Goal: Task Accomplishment & Management: Complete application form

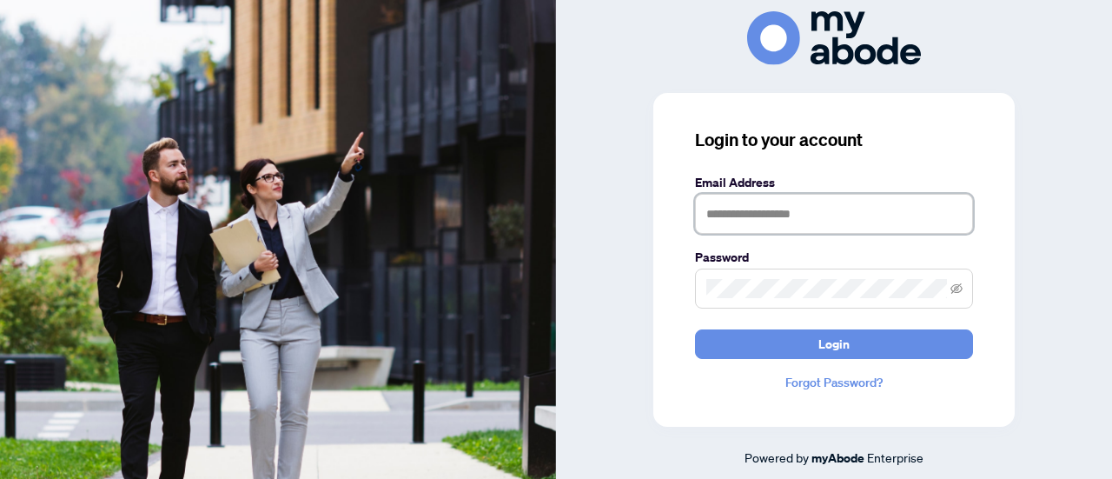
click at [822, 209] on input "text" at bounding box center [834, 214] width 278 height 40
type input "**********"
click at [695, 329] on button "Login" at bounding box center [834, 344] width 278 height 30
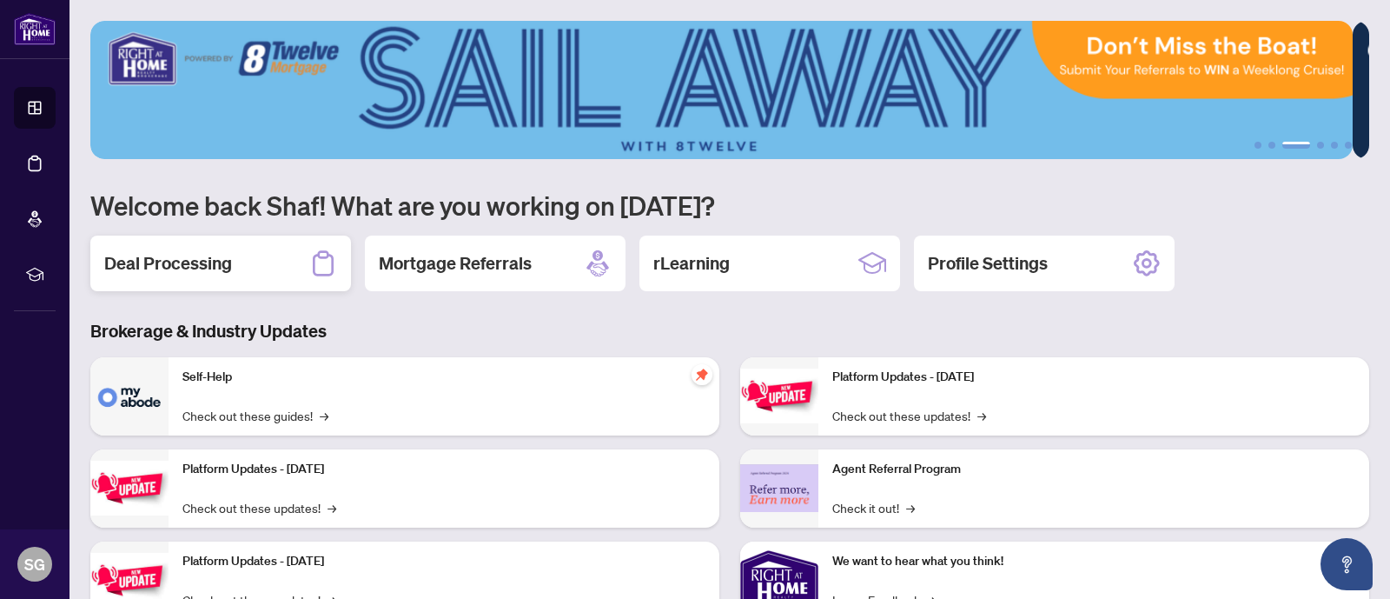
click at [208, 275] on div "Deal Processing" at bounding box center [220, 264] width 261 height 56
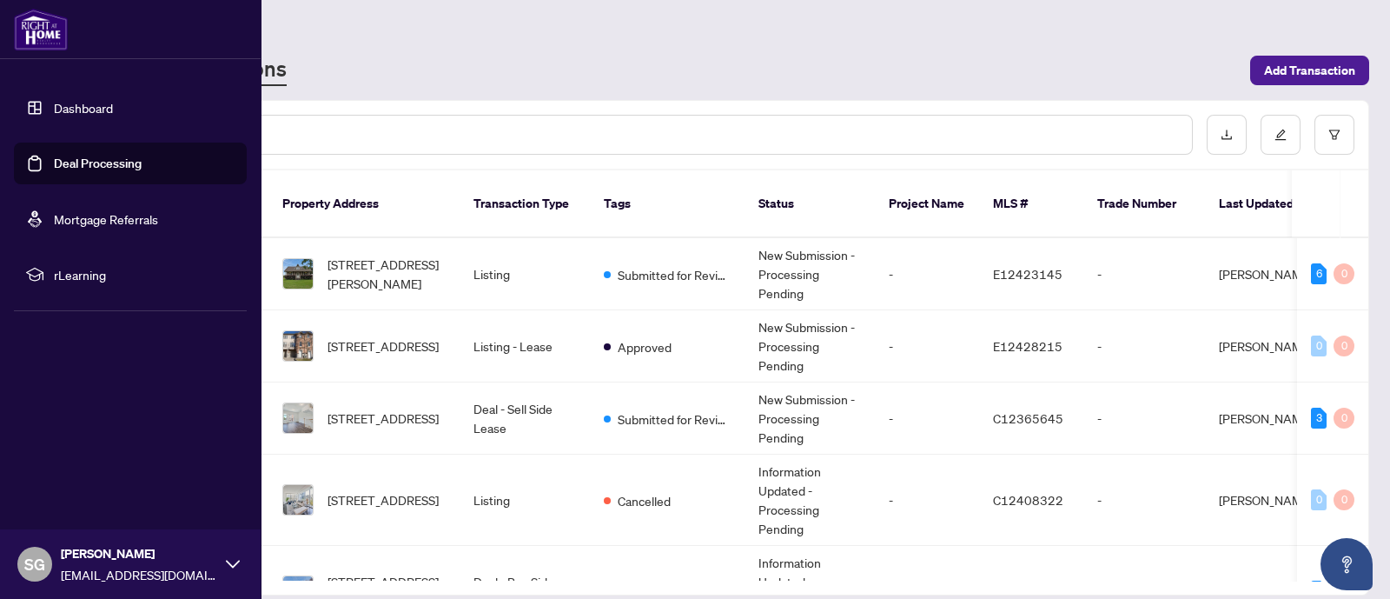
click at [122, 156] on link "Deal Processing" at bounding box center [98, 164] width 88 height 16
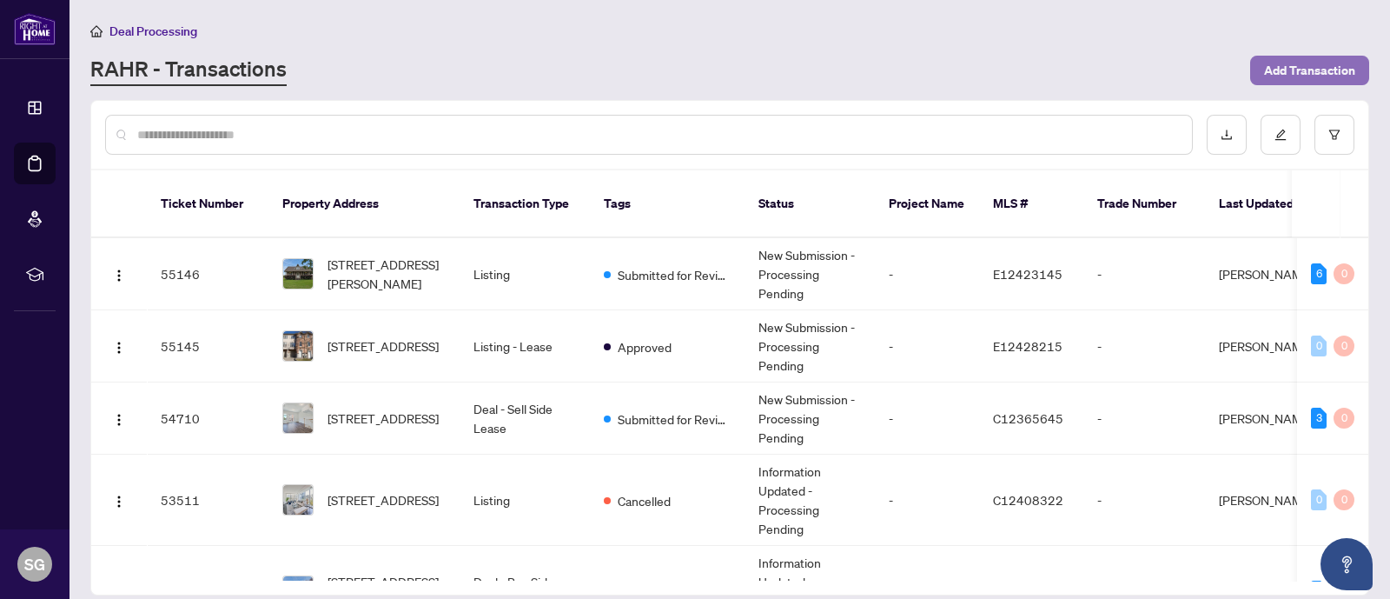
click at [1299, 77] on span "Add Transaction" at bounding box center [1309, 70] width 91 height 28
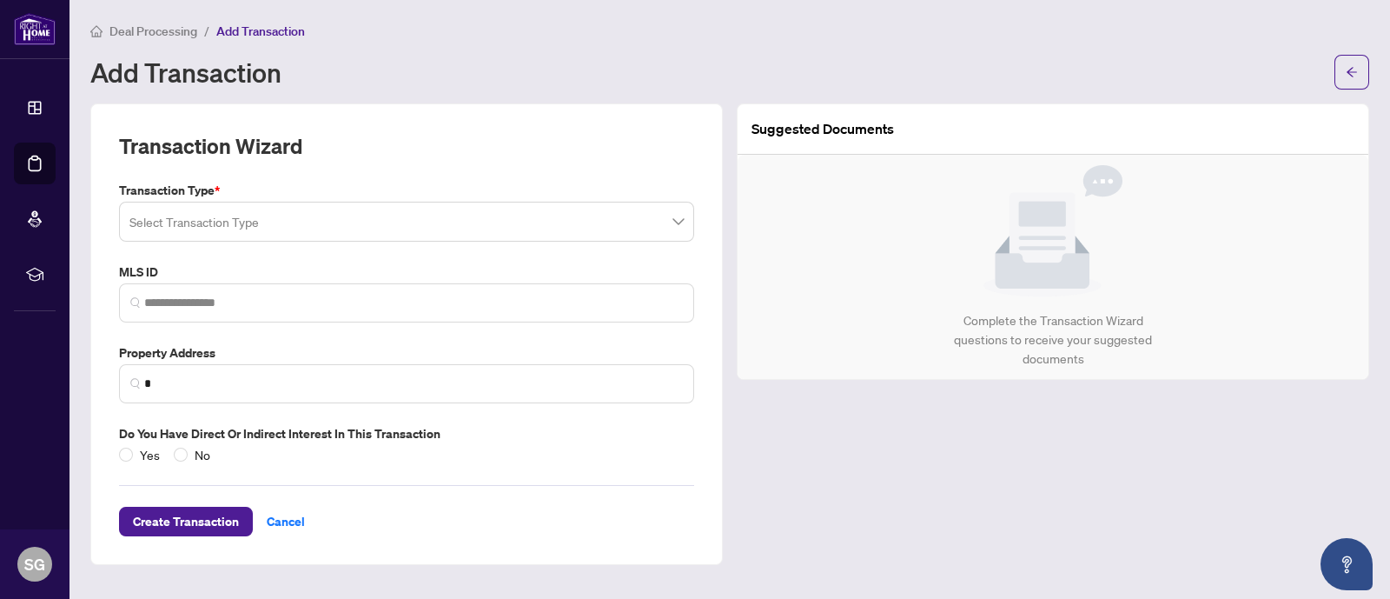
click at [453, 210] on input "search" at bounding box center [398, 224] width 539 height 38
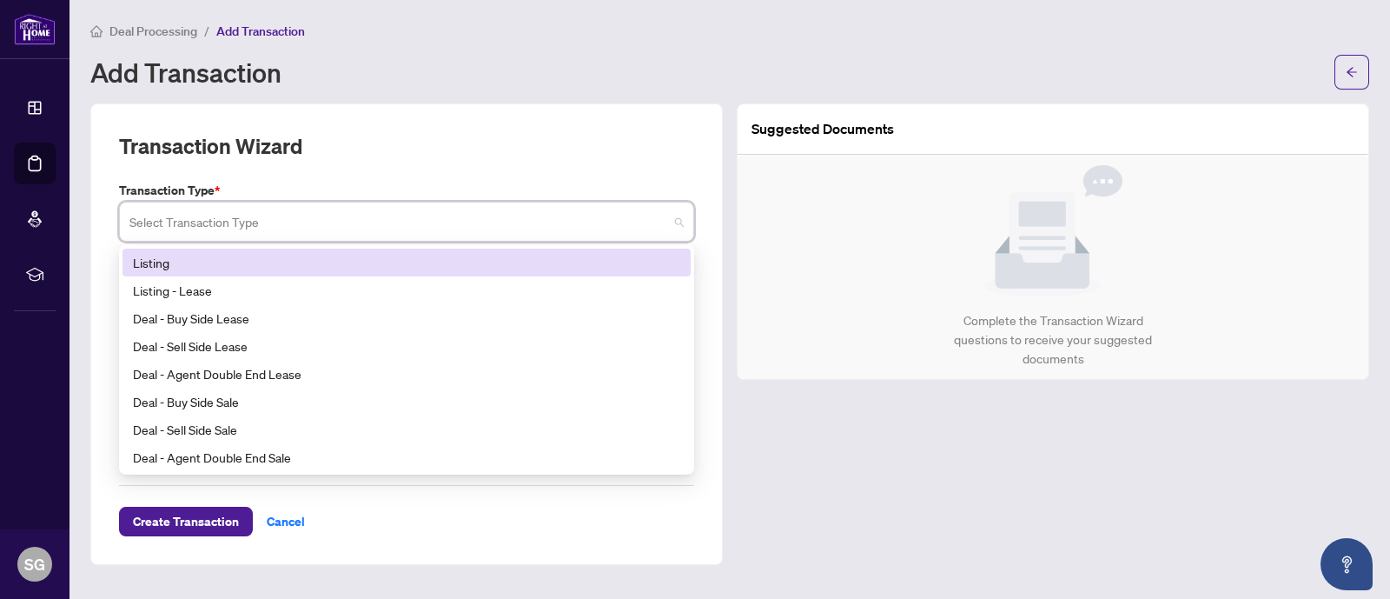
click at [335, 270] on div "Listing" at bounding box center [406, 262] width 547 height 19
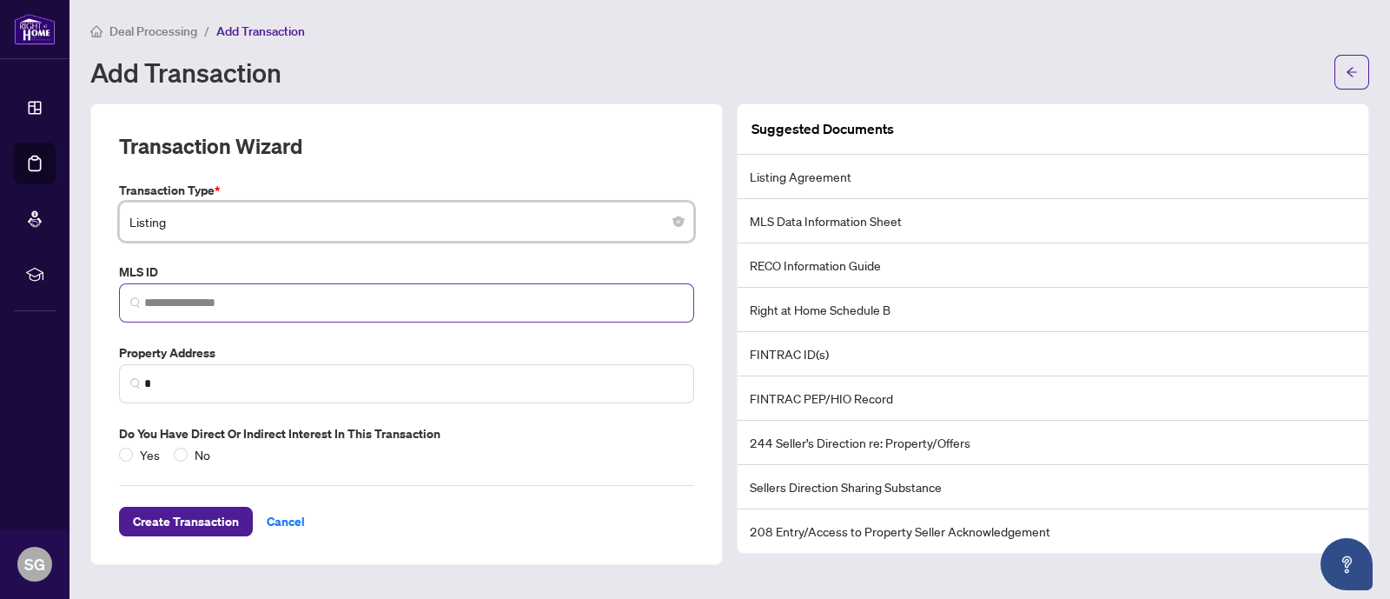
click at [283, 314] on span at bounding box center [406, 302] width 575 height 39
paste input "*********"
type input "*********"
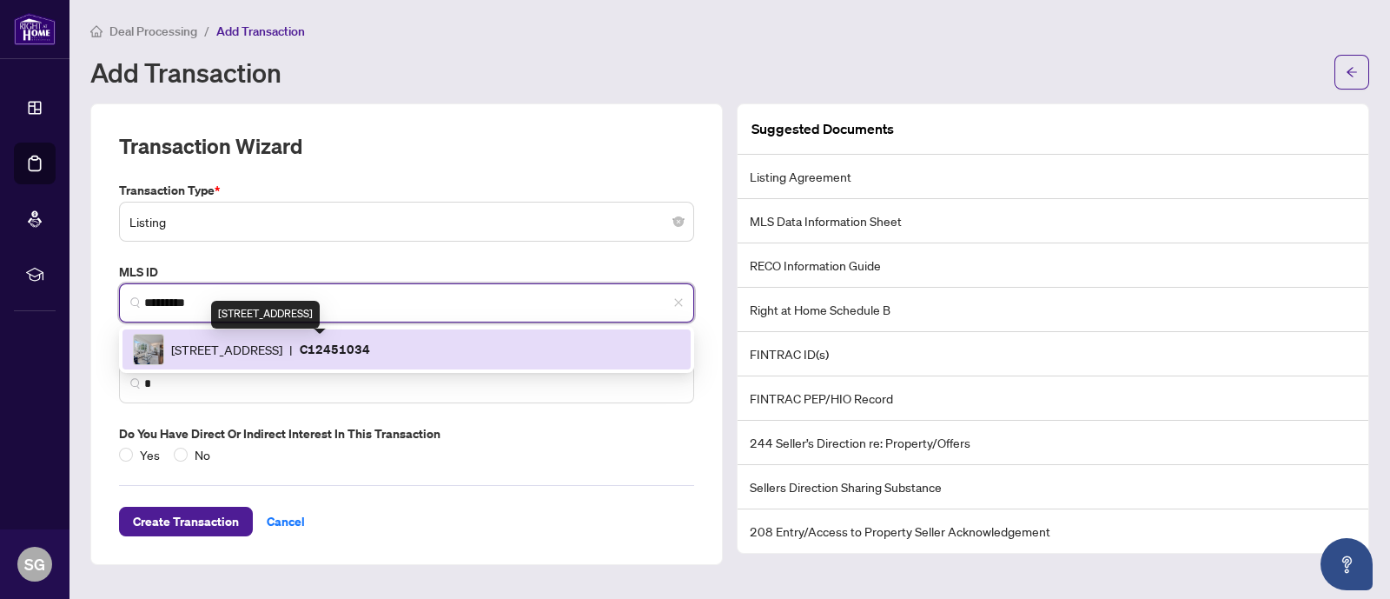
click at [282, 354] on span "[STREET_ADDRESS]" at bounding box center [226, 349] width 111 height 19
type input "**********"
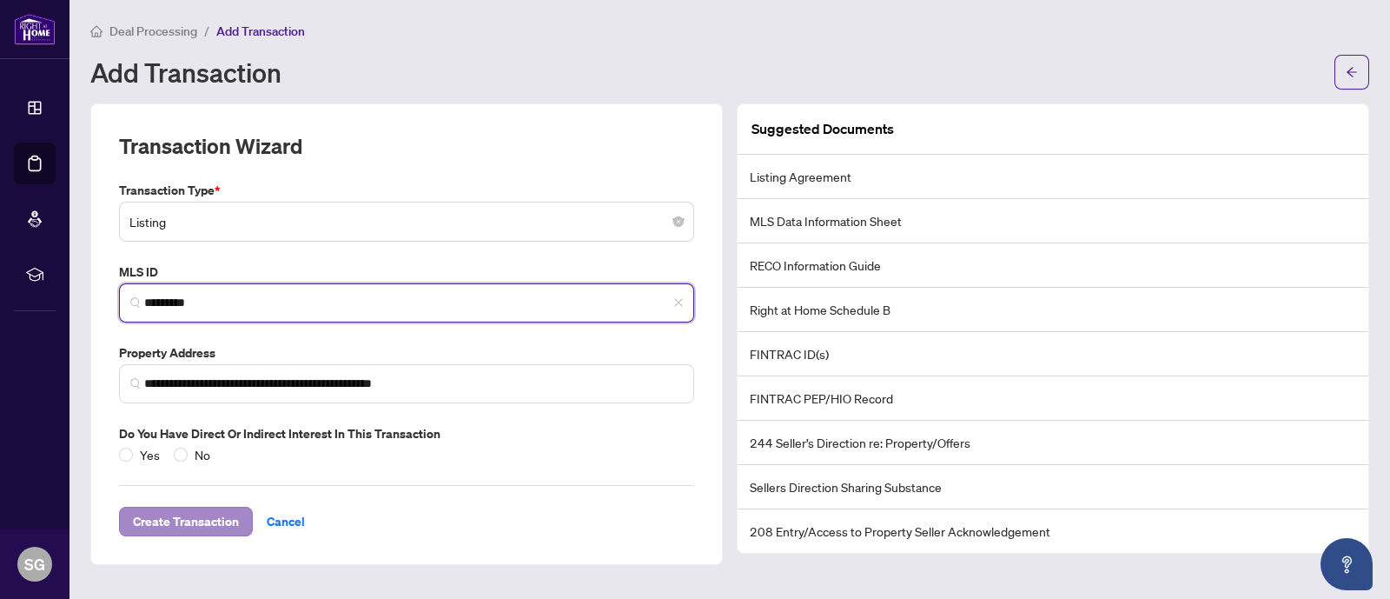
type input "*********"
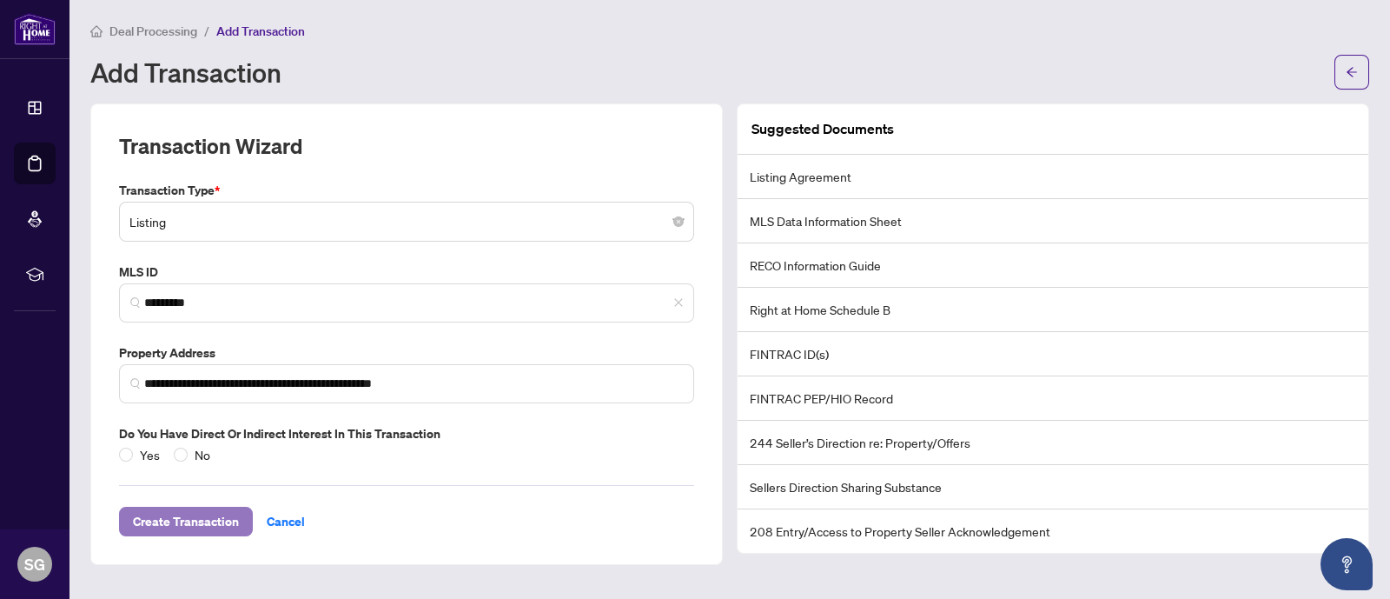
click at [196, 524] on span "Create Transaction" at bounding box center [186, 522] width 106 height 28
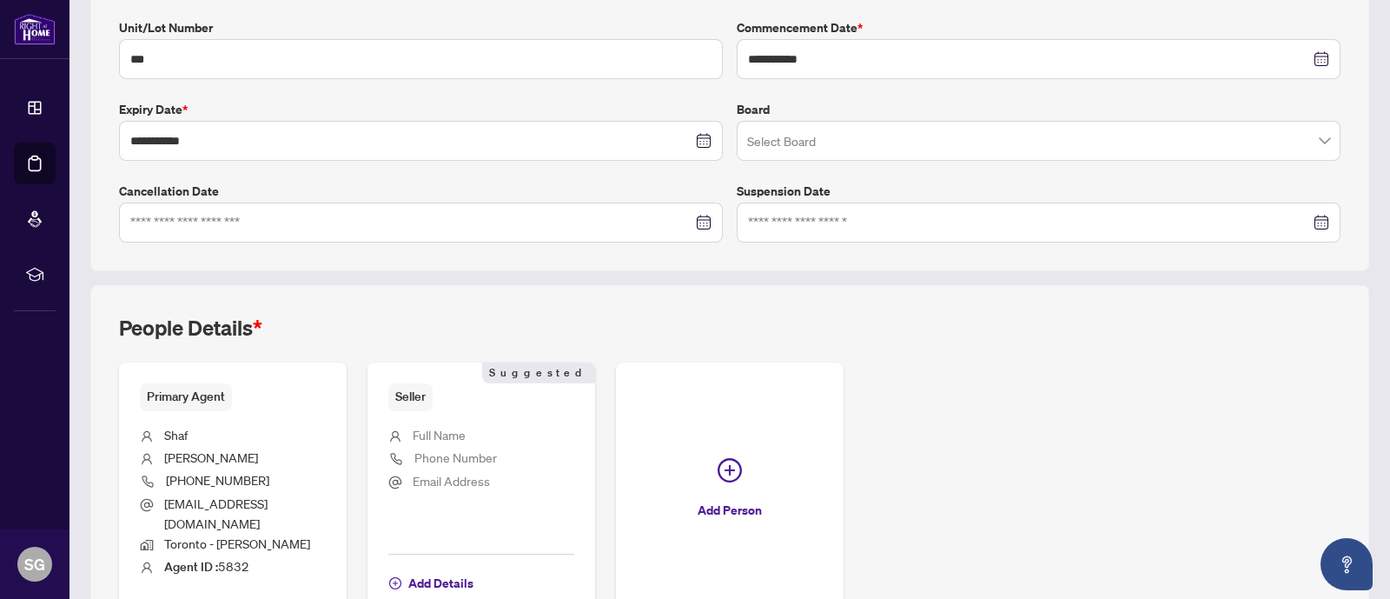
scroll to position [470, 0]
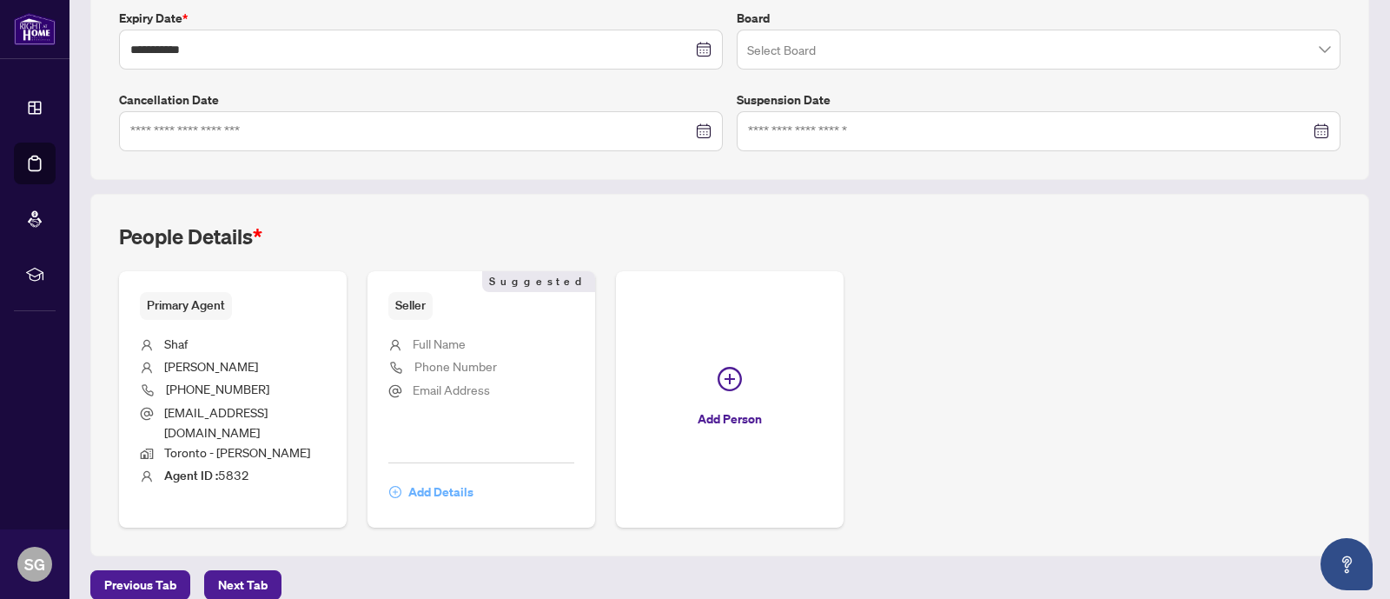
click at [436, 478] on span "Add Details" at bounding box center [440, 492] width 65 height 28
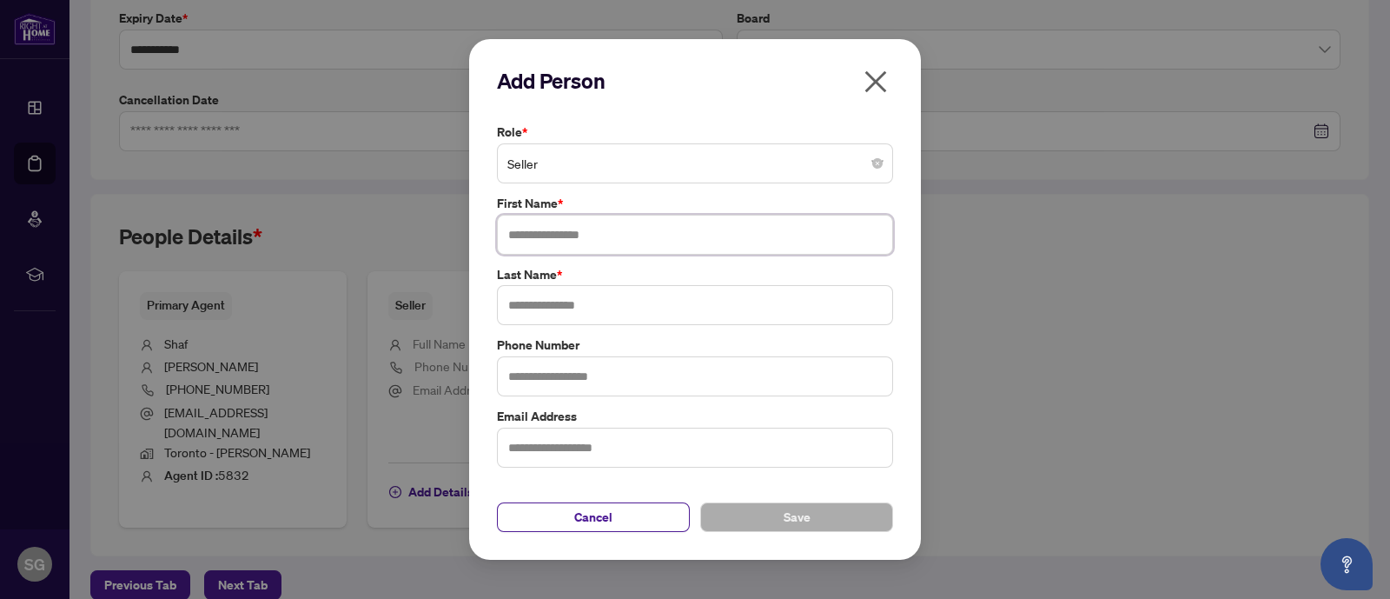
click at [613, 223] on input "text" at bounding box center [695, 235] width 396 height 40
type input "****"
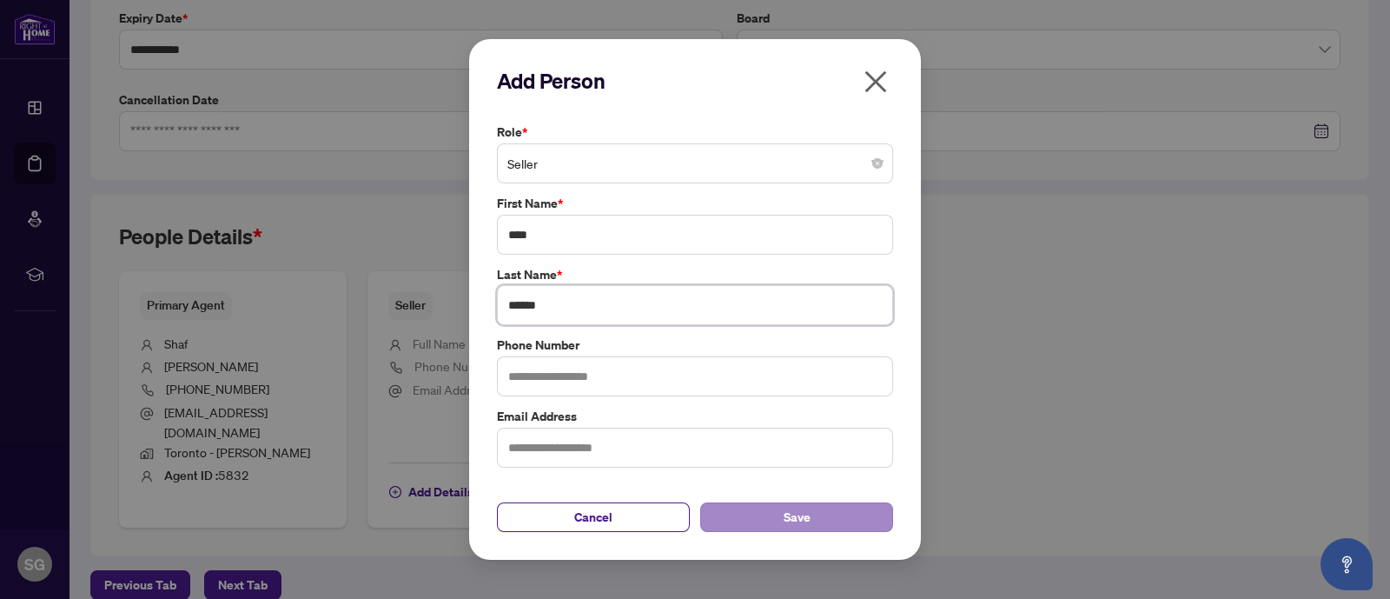
type input "******"
click at [798, 514] on span "Save" at bounding box center [797, 517] width 27 height 28
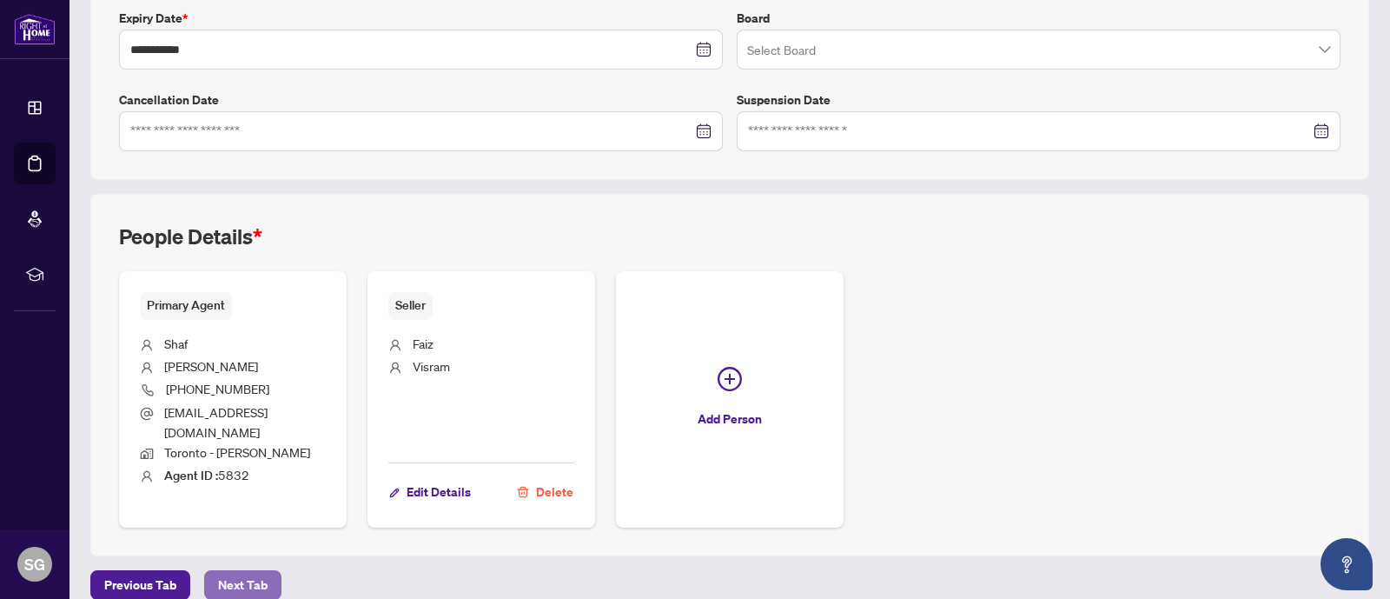
click at [235, 575] on span "Next Tab" at bounding box center [243, 585] width 50 height 28
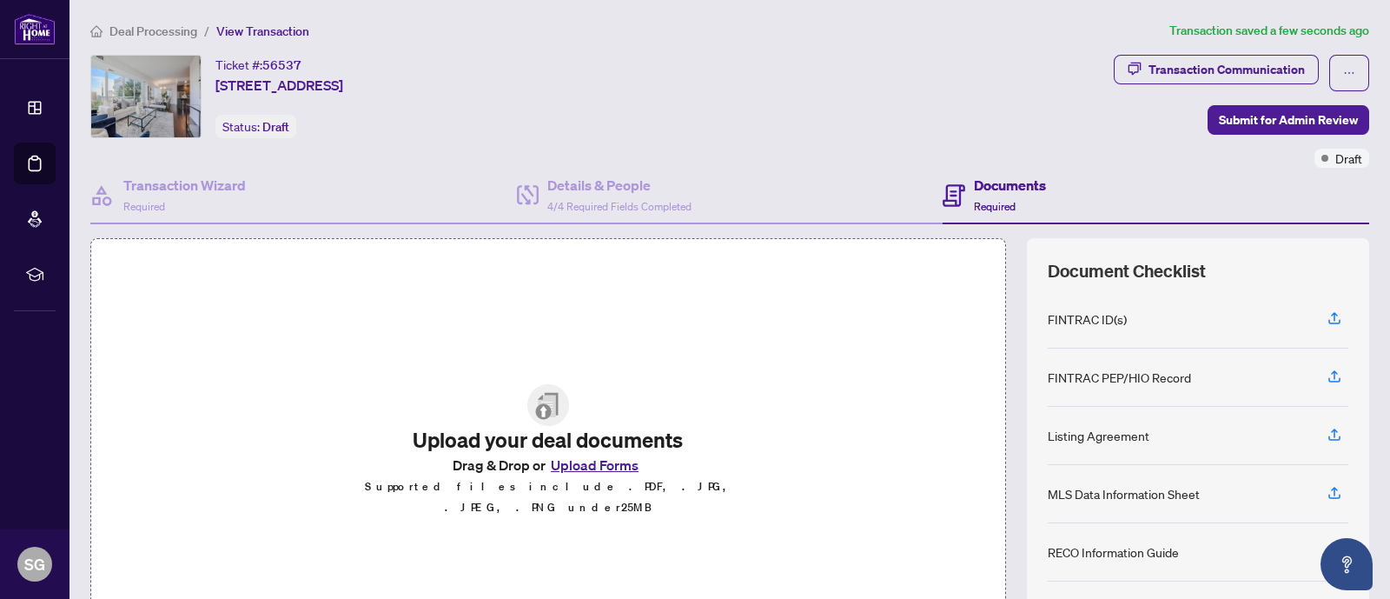
click at [1093, 315] on div "FINTRAC ID(s)" at bounding box center [1087, 318] width 79 height 19
click at [1329, 320] on icon "button" at bounding box center [1335, 321] width 12 height 4
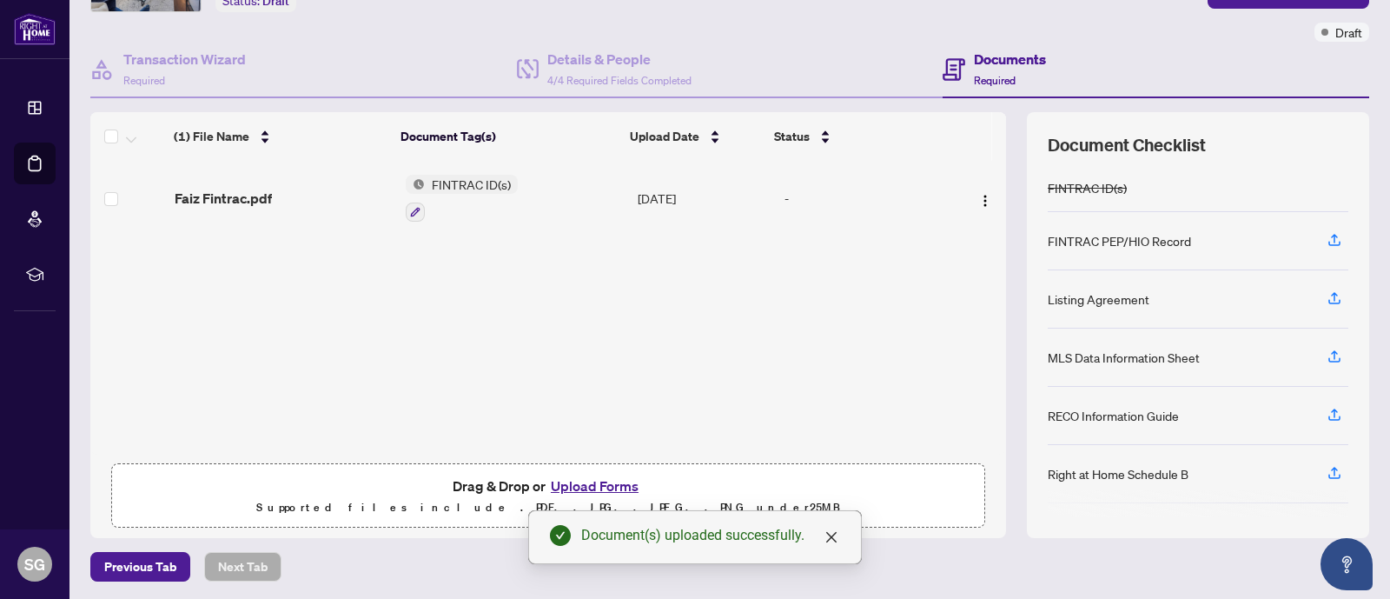
scroll to position [126, 0]
click at [575, 474] on button "Upload Forms" at bounding box center [595, 485] width 98 height 23
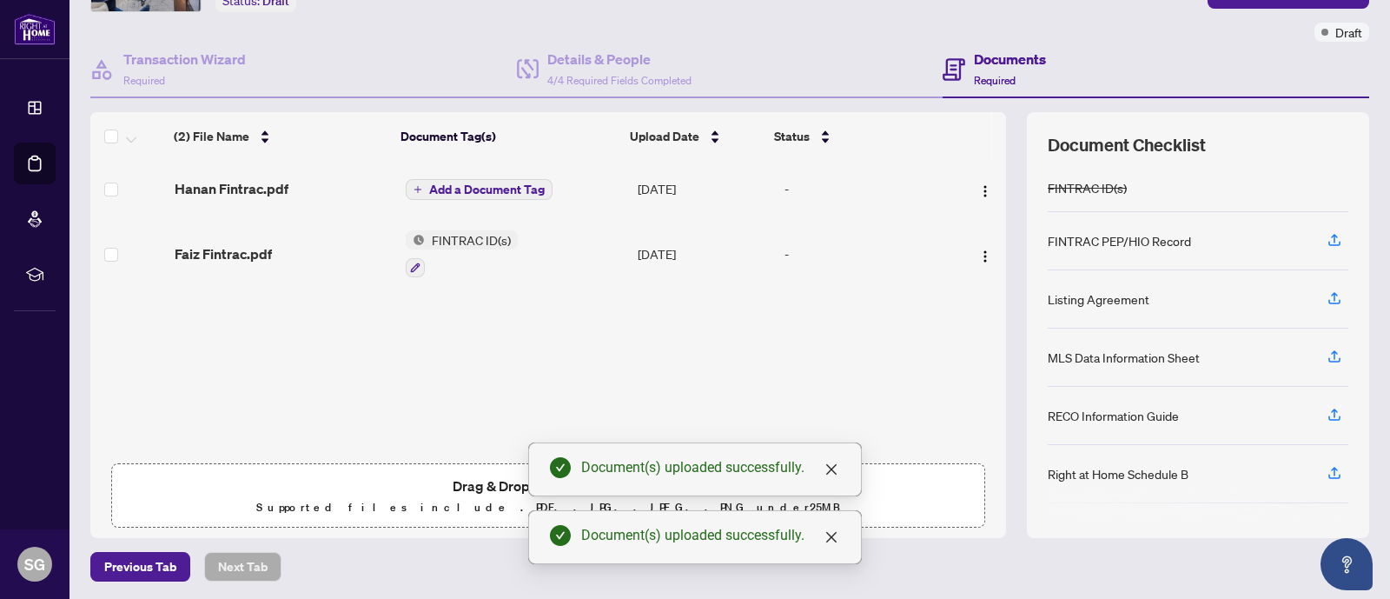
click at [429, 184] on span "Add a Document Tag" at bounding box center [487, 189] width 116 height 12
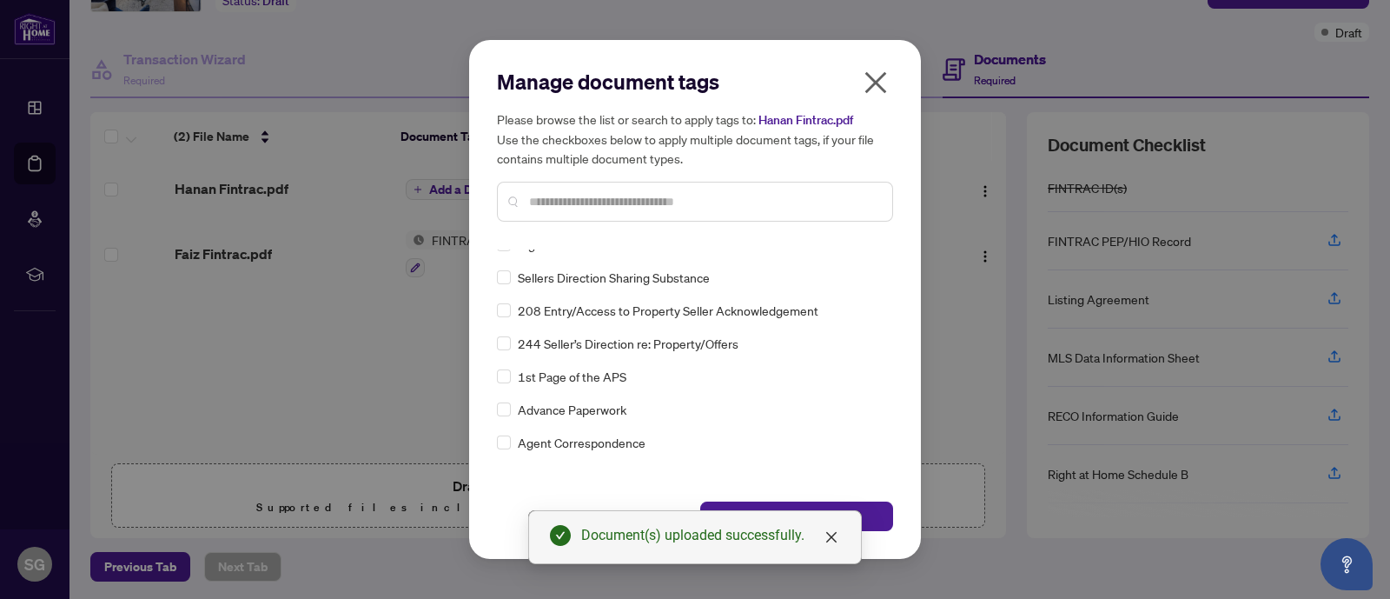
scroll to position [190, 0]
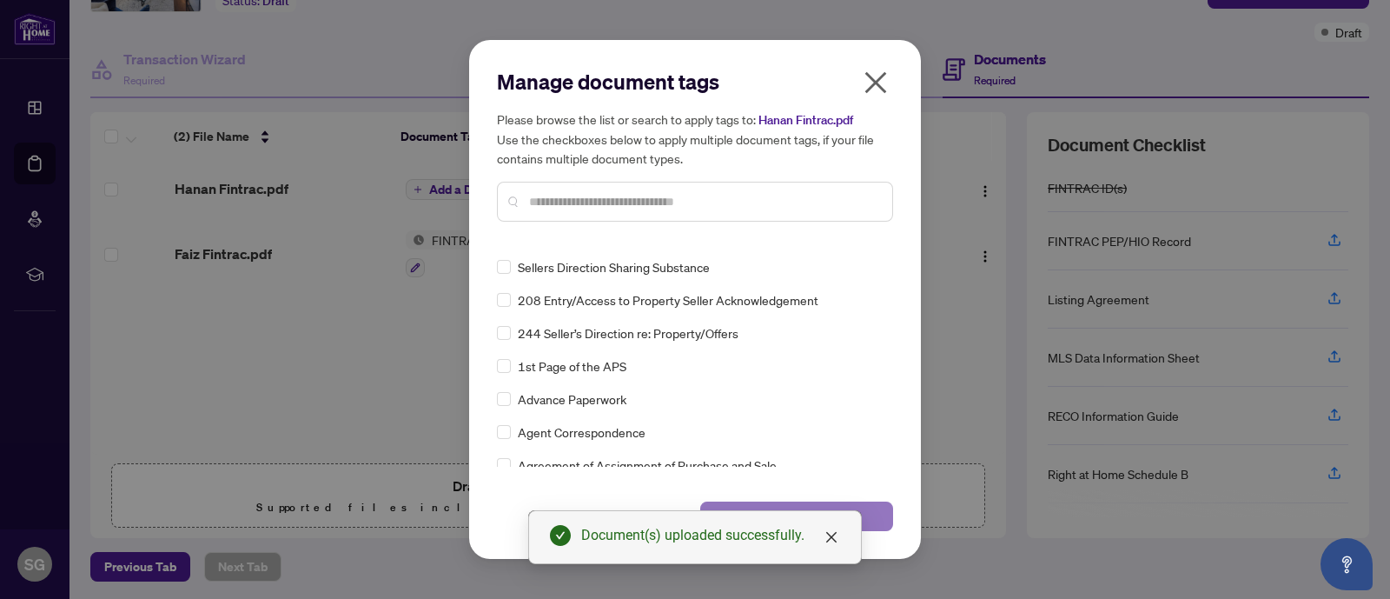
click at [888, 514] on button "Save" at bounding box center [796, 516] width 193 height 30
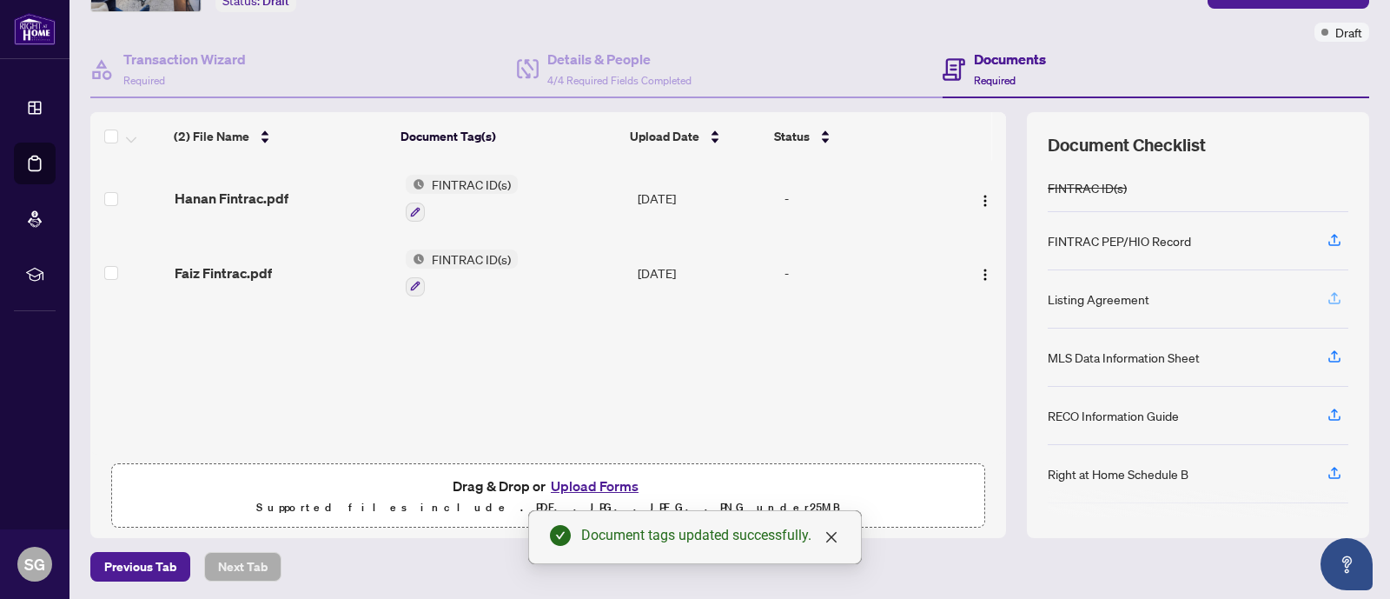
click at [1327, 293] on icon "button" at bounding box center [1335, 298] width 16 height 16
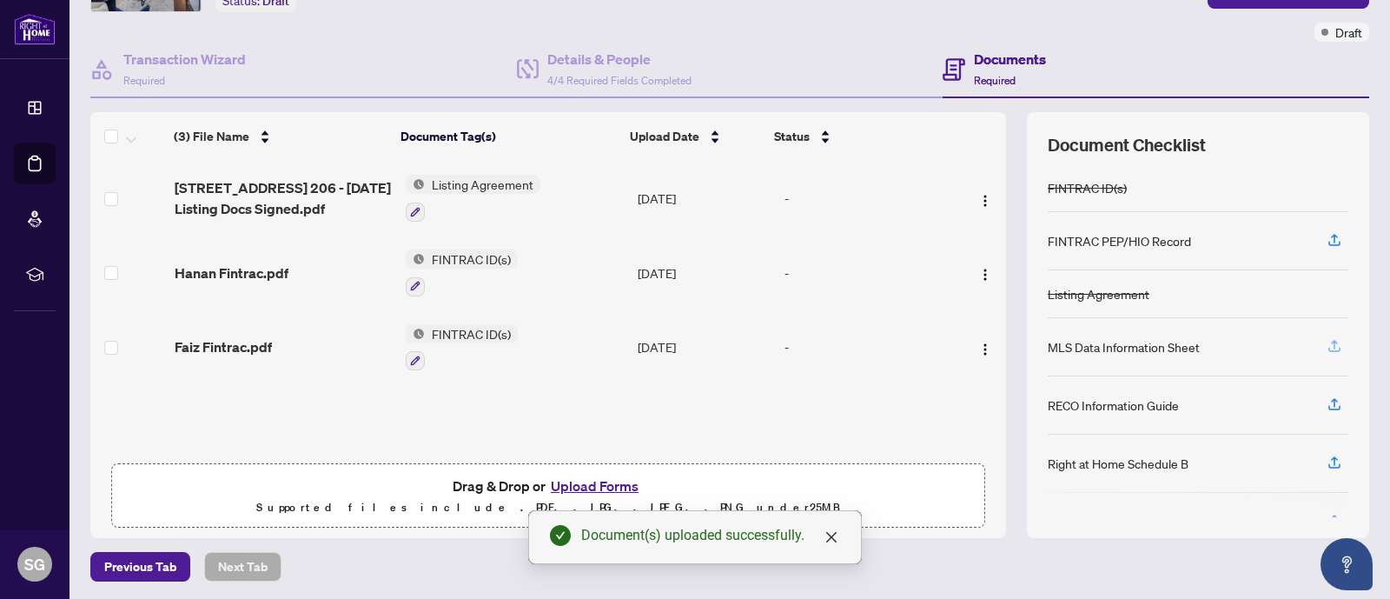
click at [1327, 344] on icon "button" at bounding box center [1335, 346] width 16 height 16
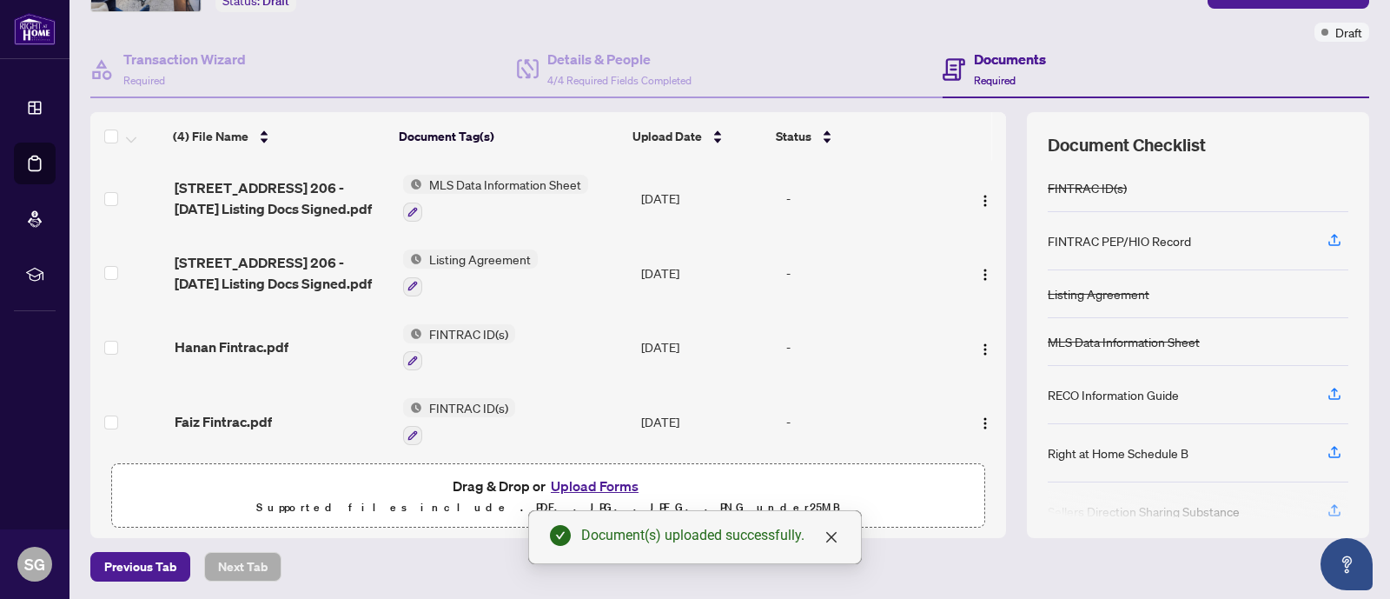
scroll to position [4, 0]
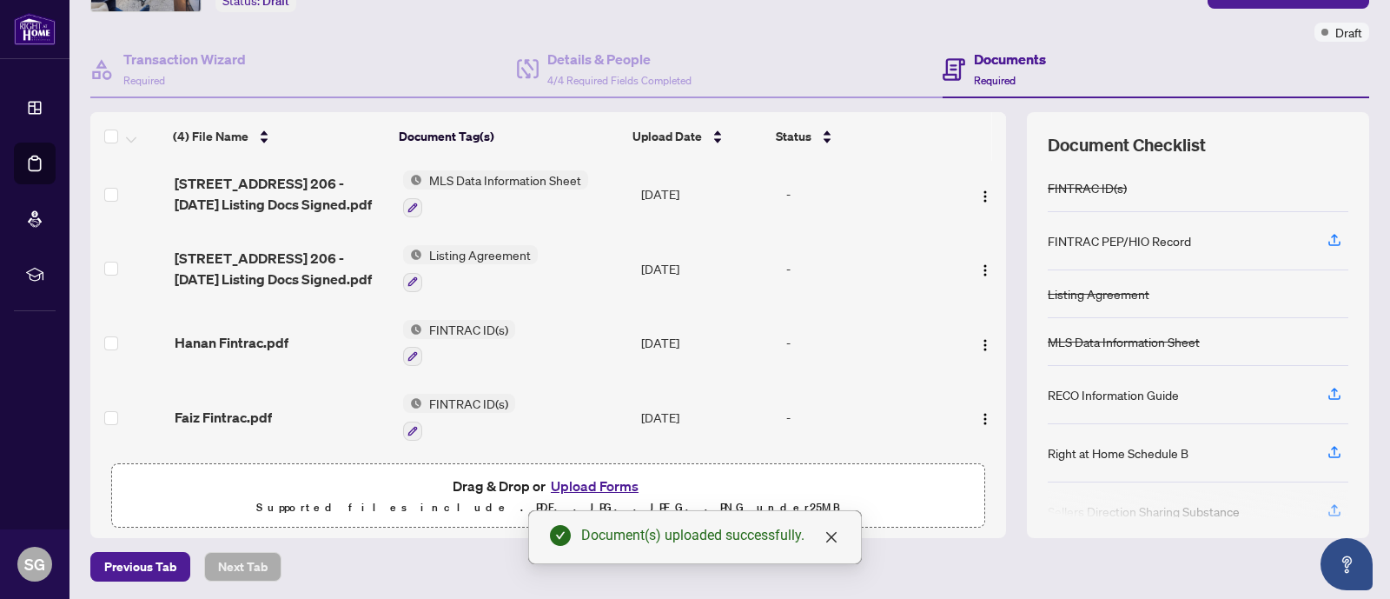
click at [1333, 385] on div "Document Checklist FINTRAC ID(s) FINTRAC PEP/HIO Record Listing Agreement MLS D…" at bounding box center [1198, 325] width 342 height 426
click at [1327, 392] on icon "button" at bounding box center [1335, 394] width 16 height 16
click at [1327, 390] on icon "button" at bounding box center [1335, 394] width 16 height 16
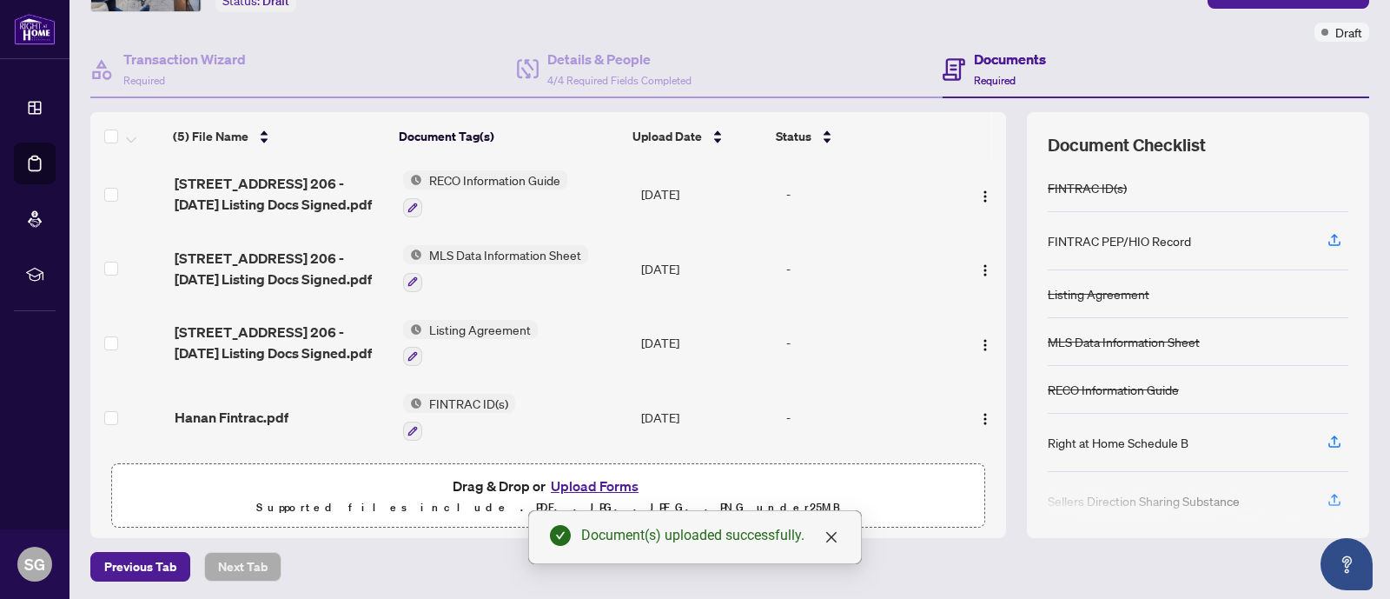
scroll to position [113, 0]
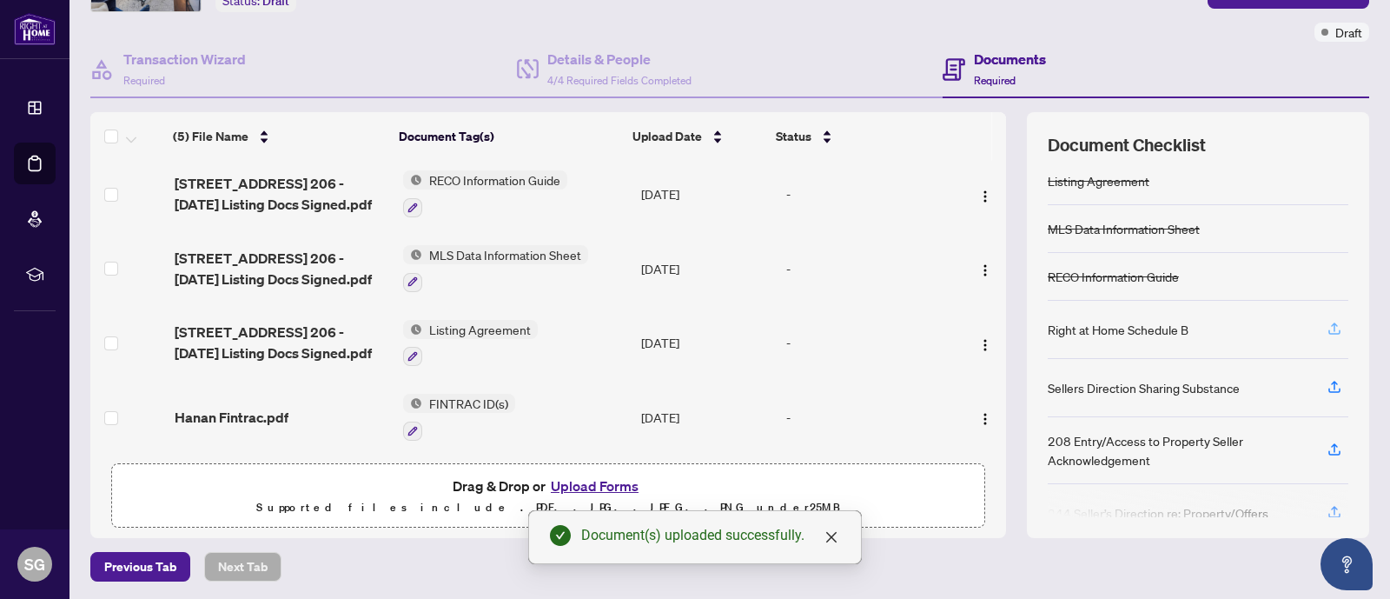
click at [1331, 322] on icon "button" at bounding box center [1334, 326] width 7 height 9
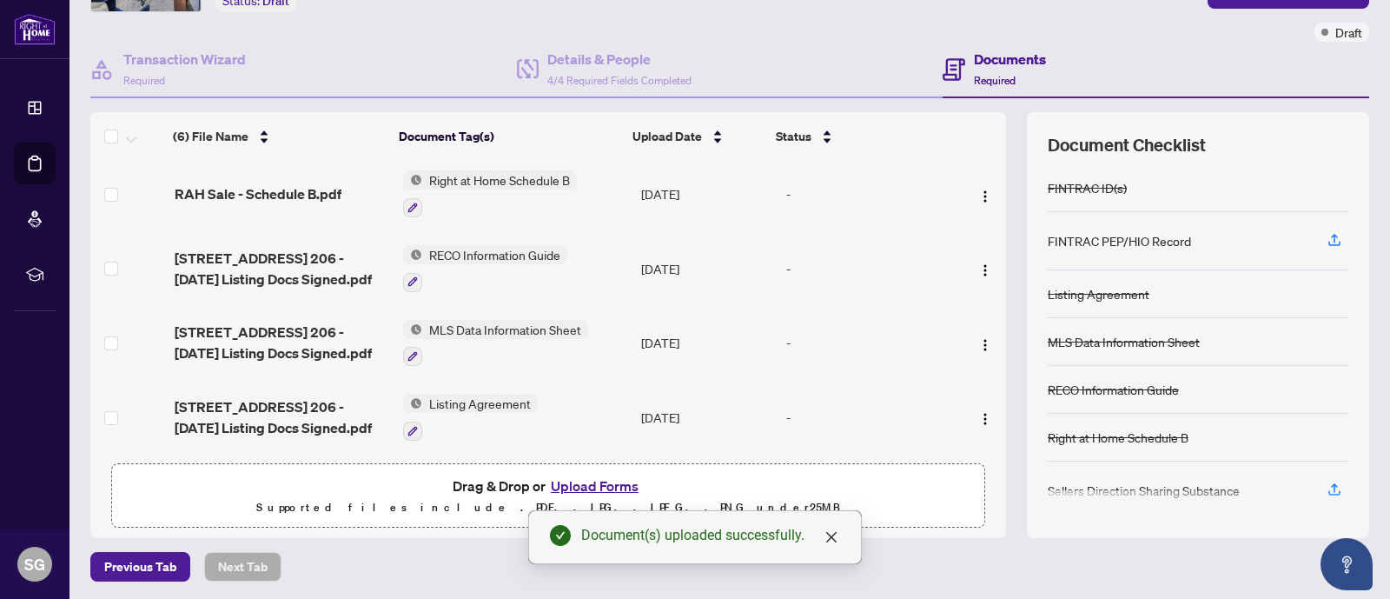
scroll to position [0, 0]
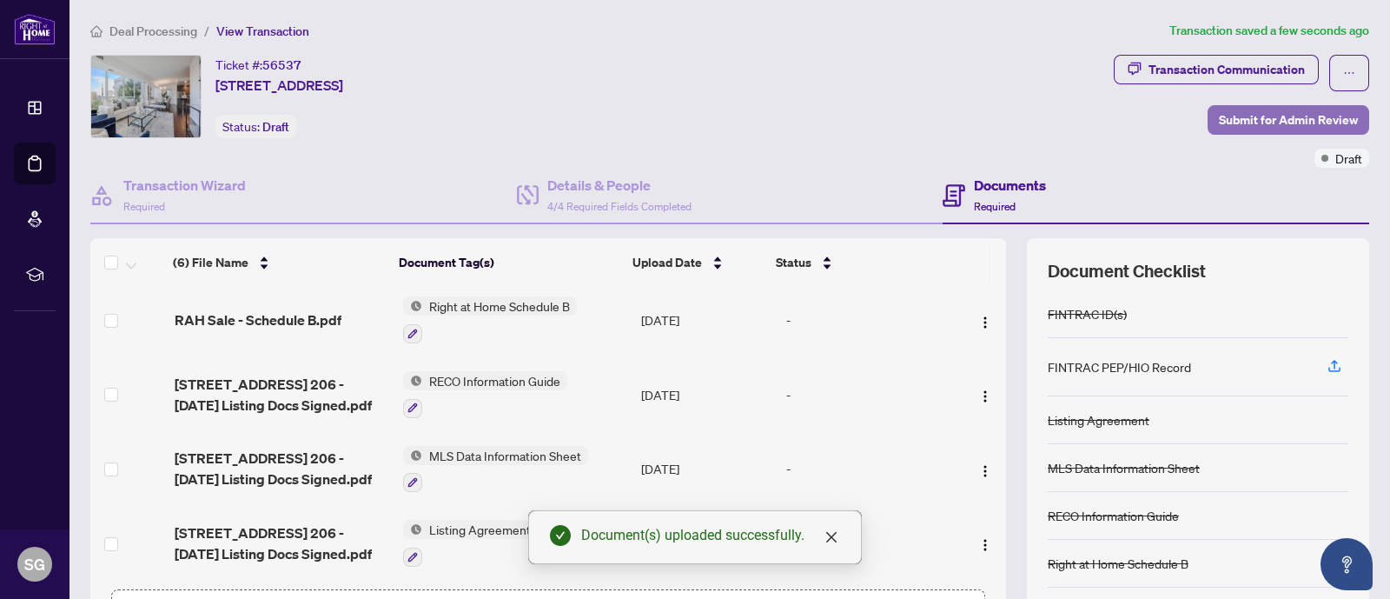
click at [1270, 126] on span "Submit for Admin Review" at bounding box center [1288, 120] width 139 height 28
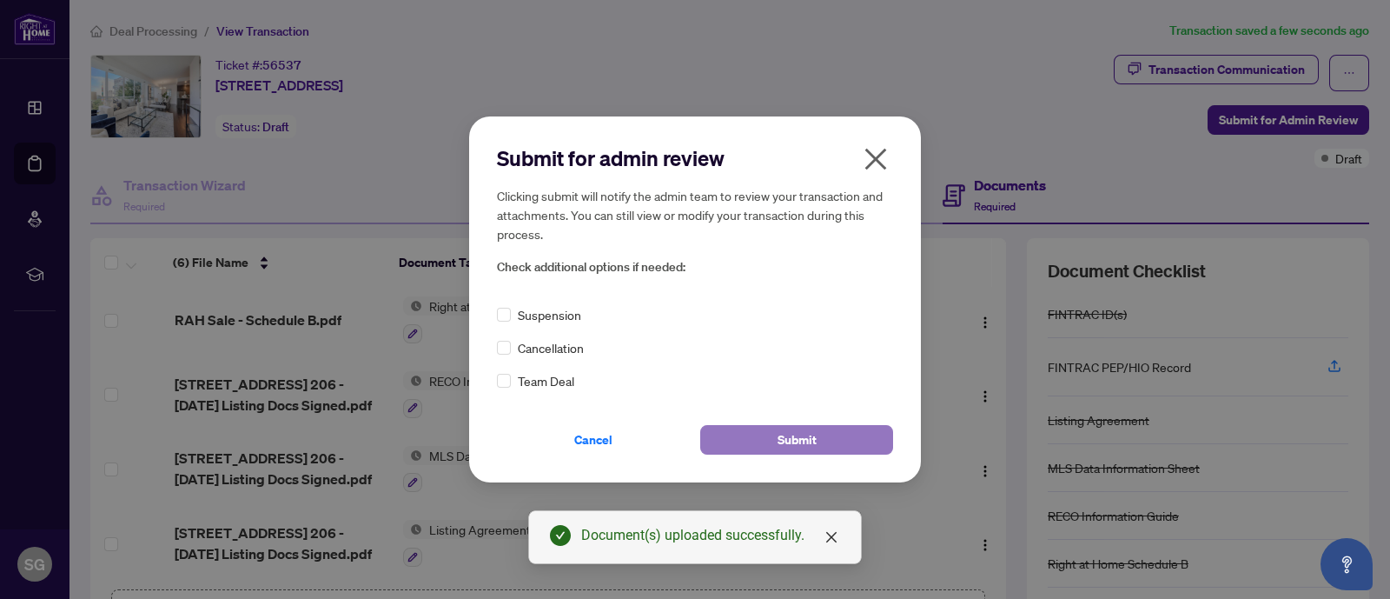
click at [837, 432] on button "Submit" at bounding box center [796, 440] width 193 height 30
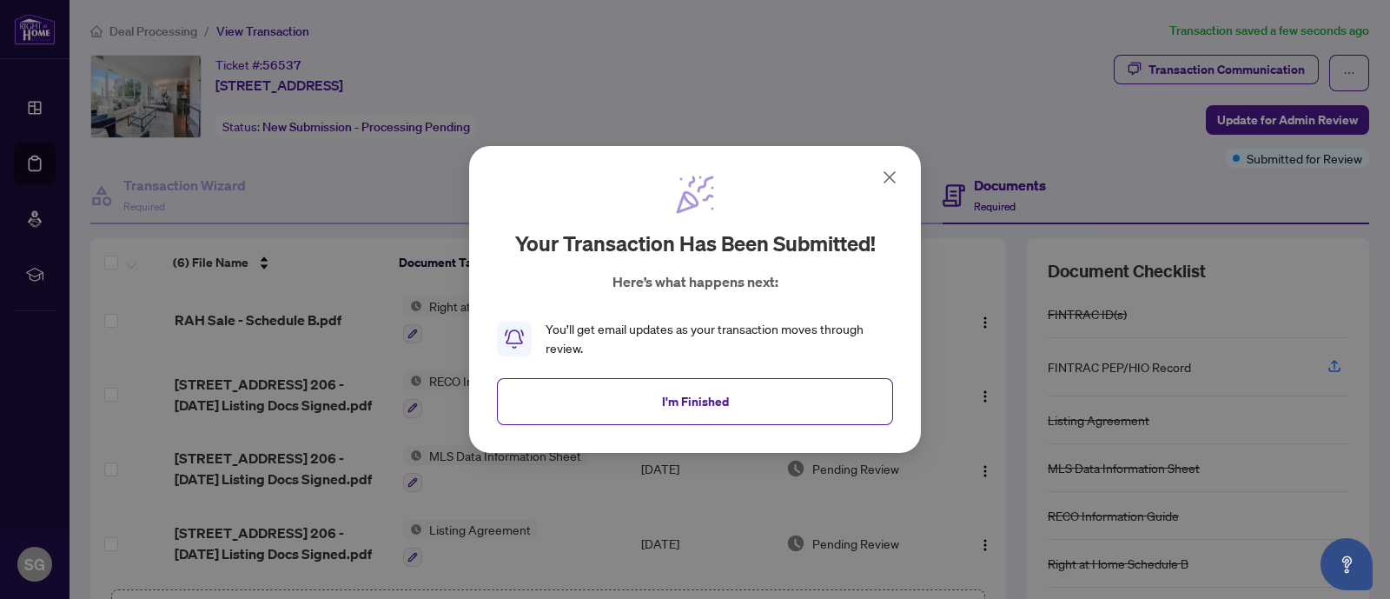
click at [887, 179] on icon at bounding box center [890, 177] width 10 height 10
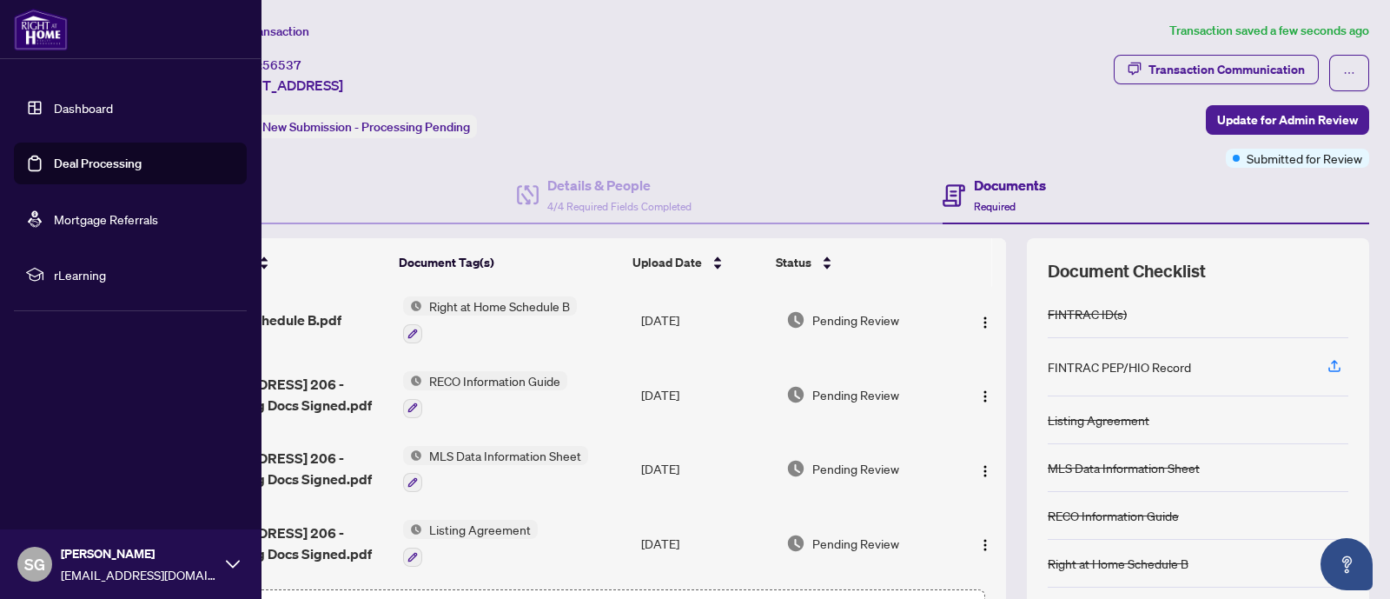
click at [75, 169] on link "Deal Processing" at bounding box center [98, 164] width 88 height 16
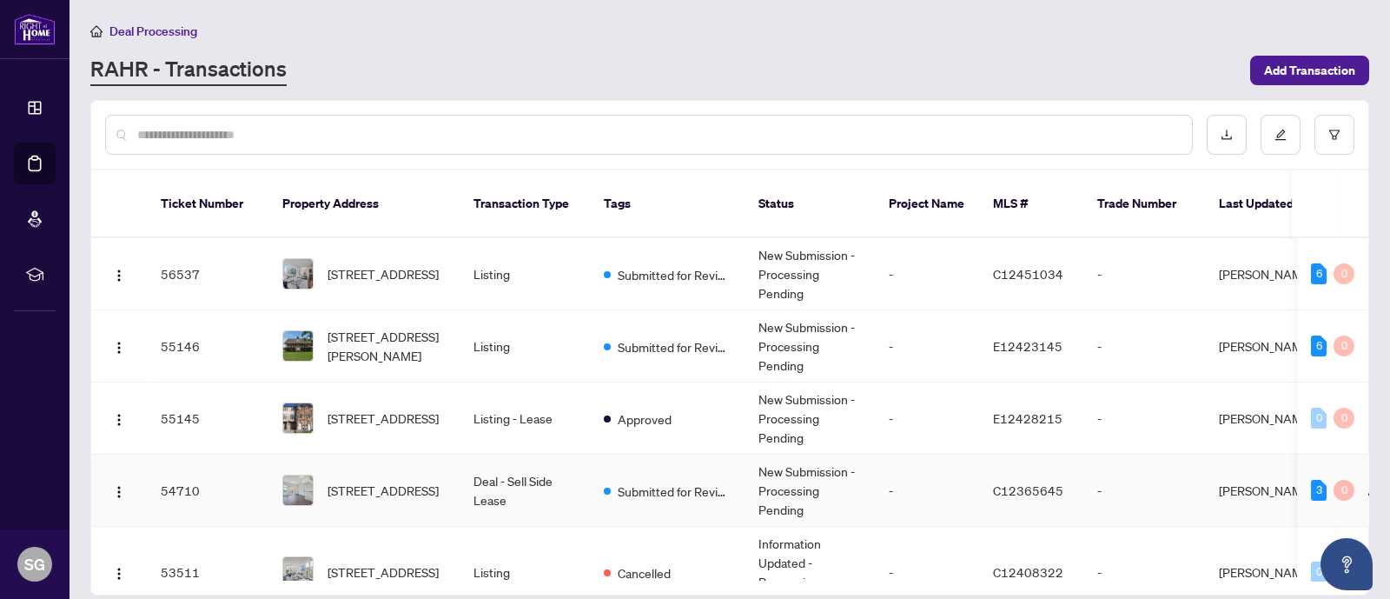
scroll to position [103, 0]
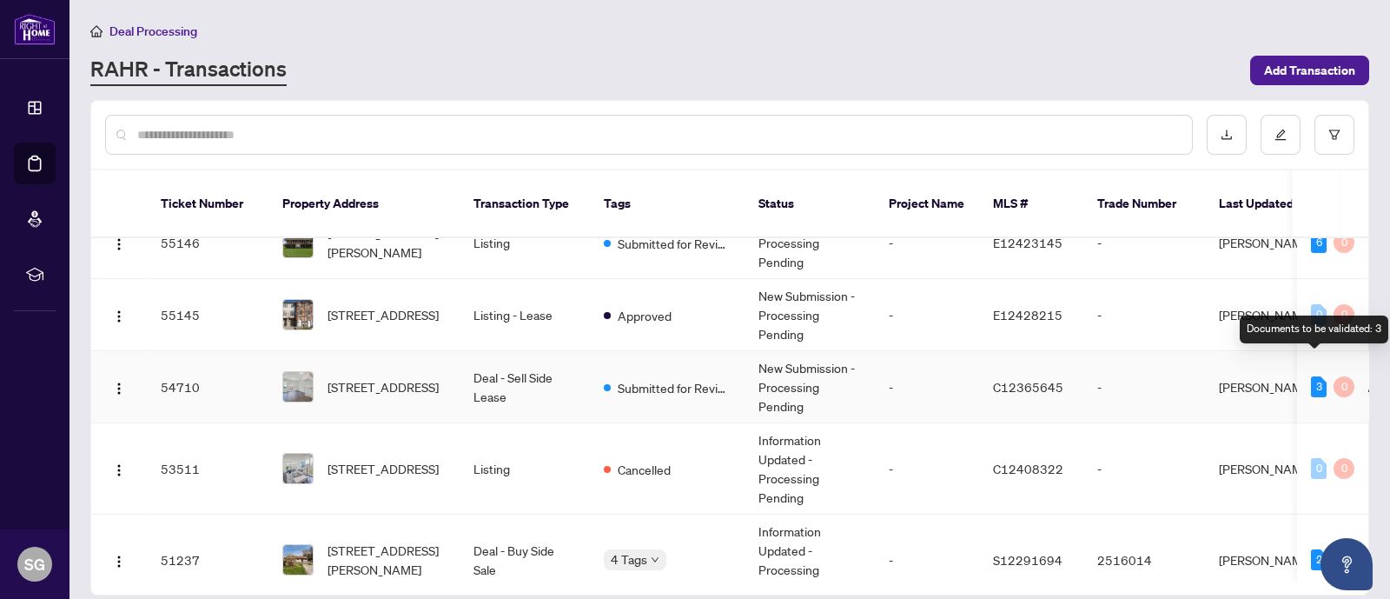
click at [1318, 376] on div "3" at bounding box center [1319, 386] width 16 height 21
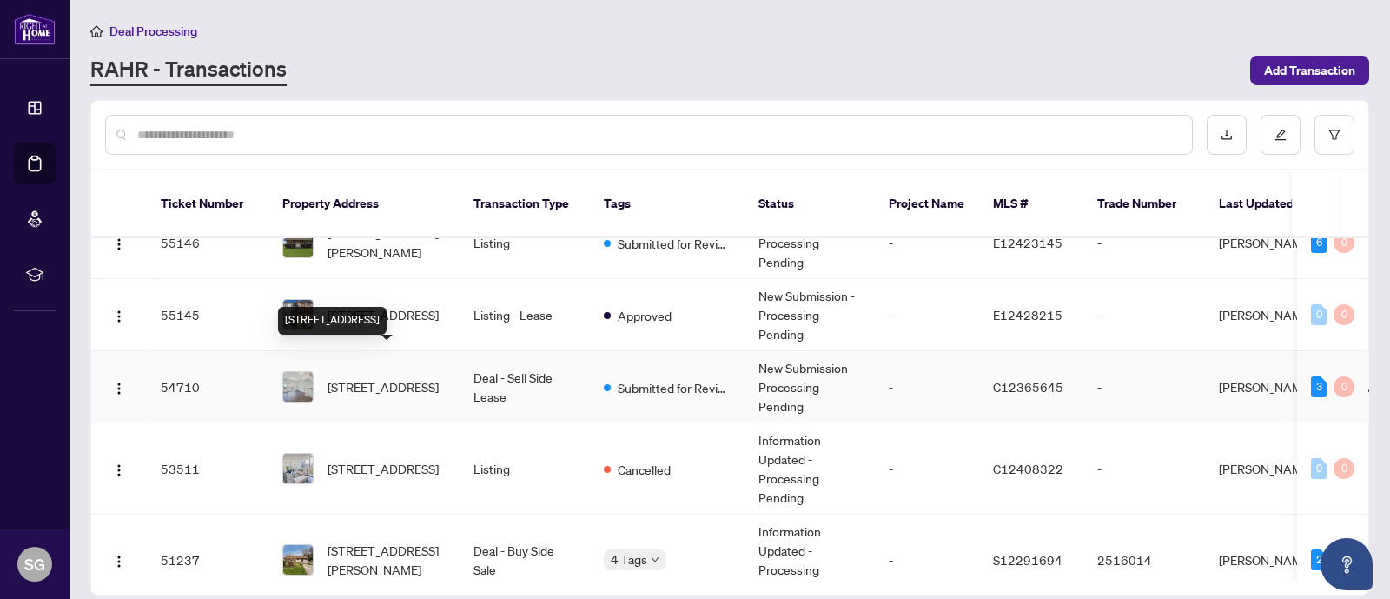
click at [364, 377] on span "[STREET_ADDRESS]" at bounding box center [383, 386] width 111 height 19
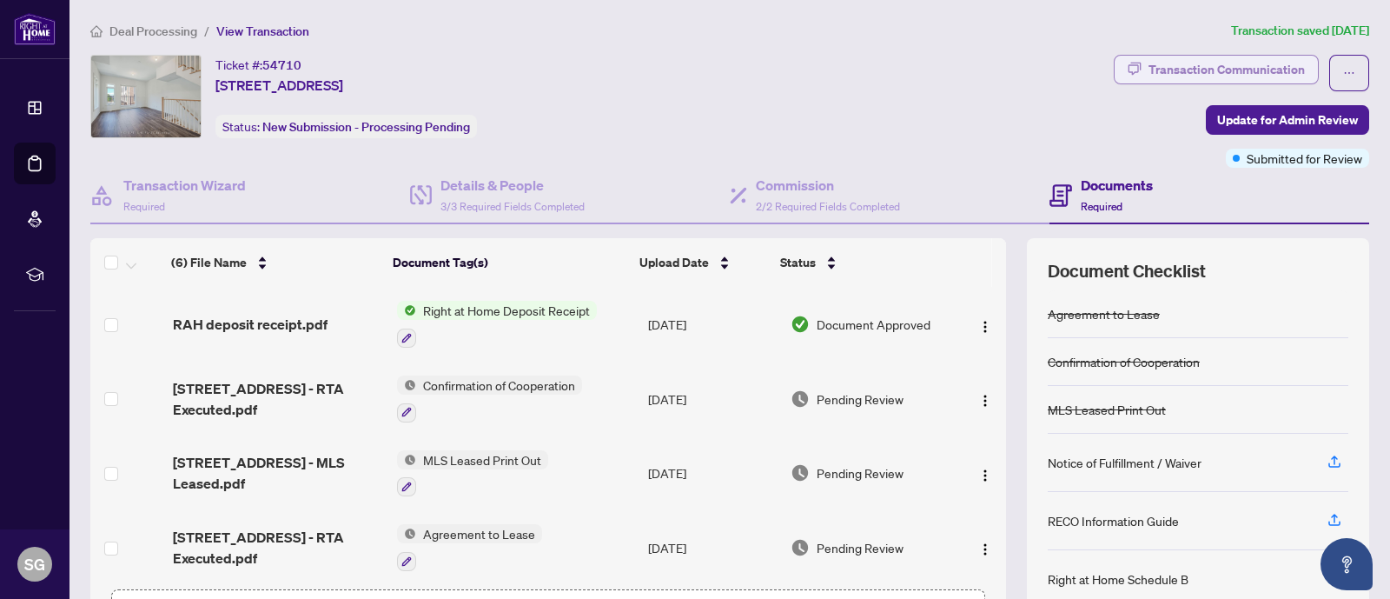
click at [1210, 66] on div "Transaction Communication" at bounding box center [1227, 70] width 156 height 28
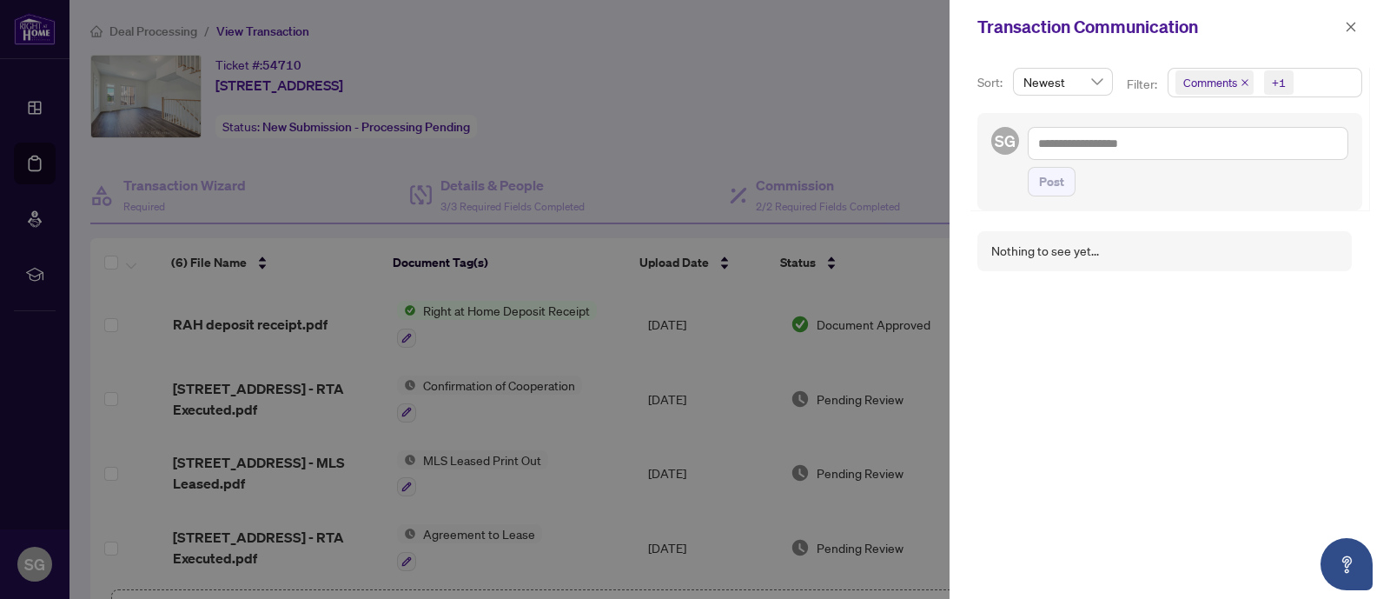
click at [880, 119] on div at bounding box center [695, 299] width 1390 height 599
click at [1355, 24] on icon "close" at bounding box center [1351, 27] width 12 height 12
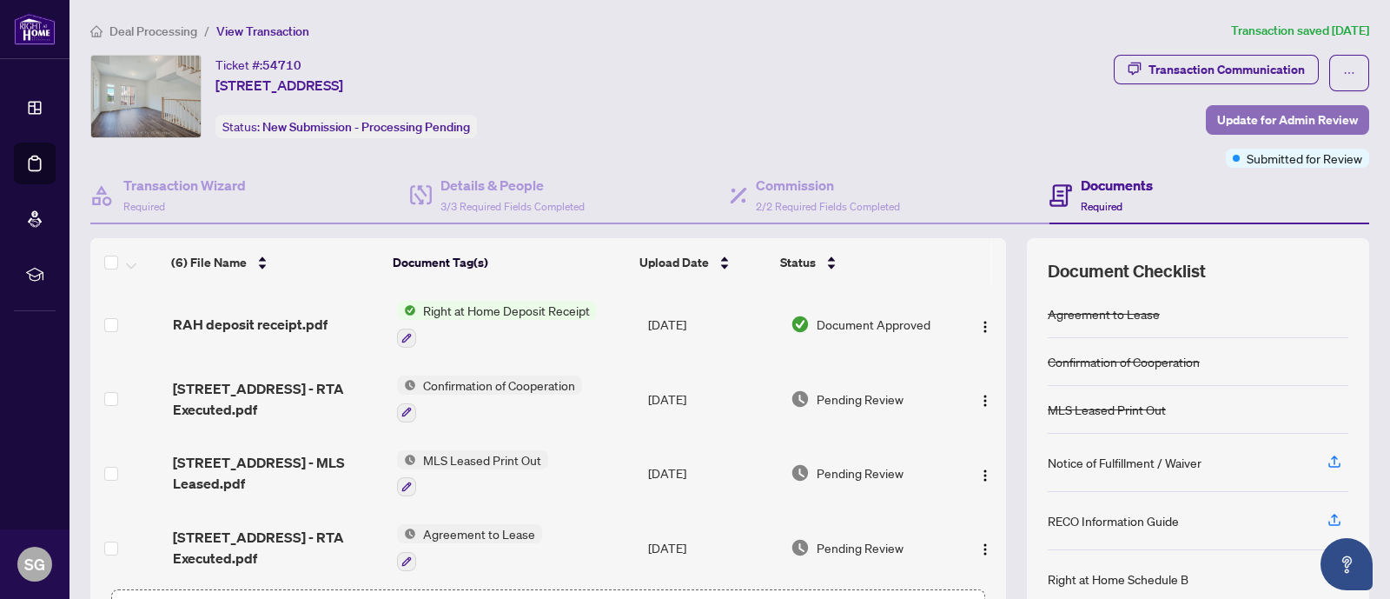
click at [1316, 114] on span "Update for Admin Review" at bounding box center [1287, 120] width 141 height 28
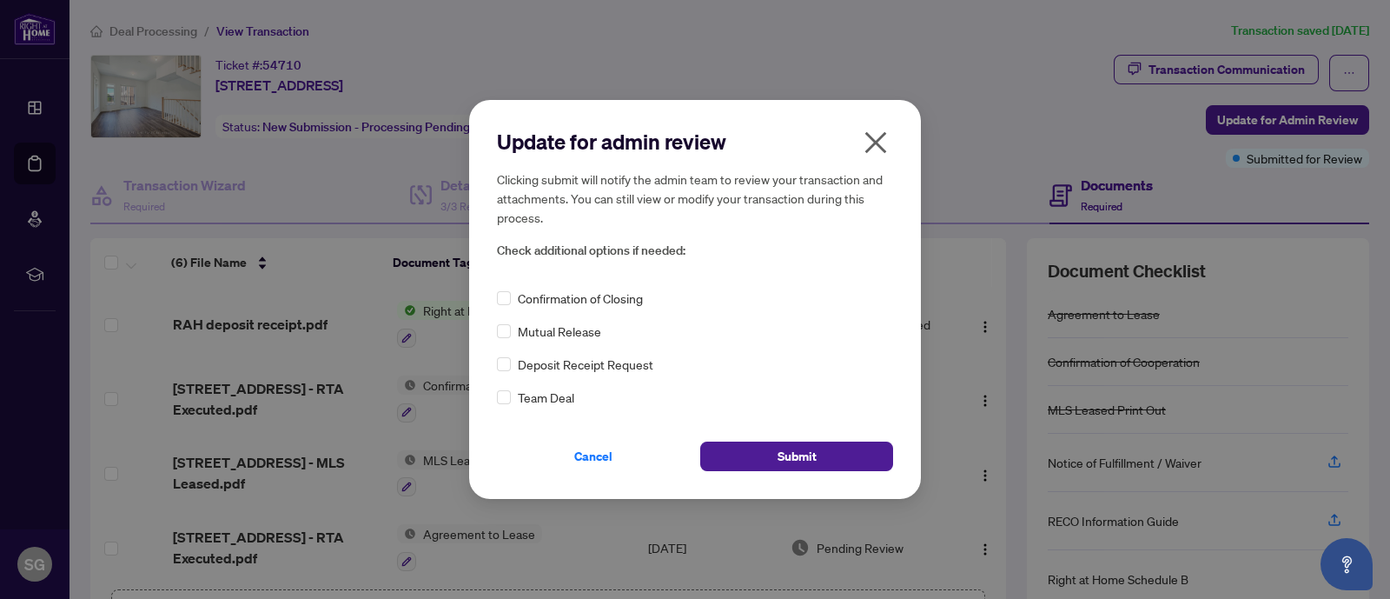
click at [600, 305] on span "Confirmation of Closing" at bounding box center [580, 298] width 125 height 19
click at [773, 451] on button "Submit" at bounding box center [796, 456] width 193 height 30
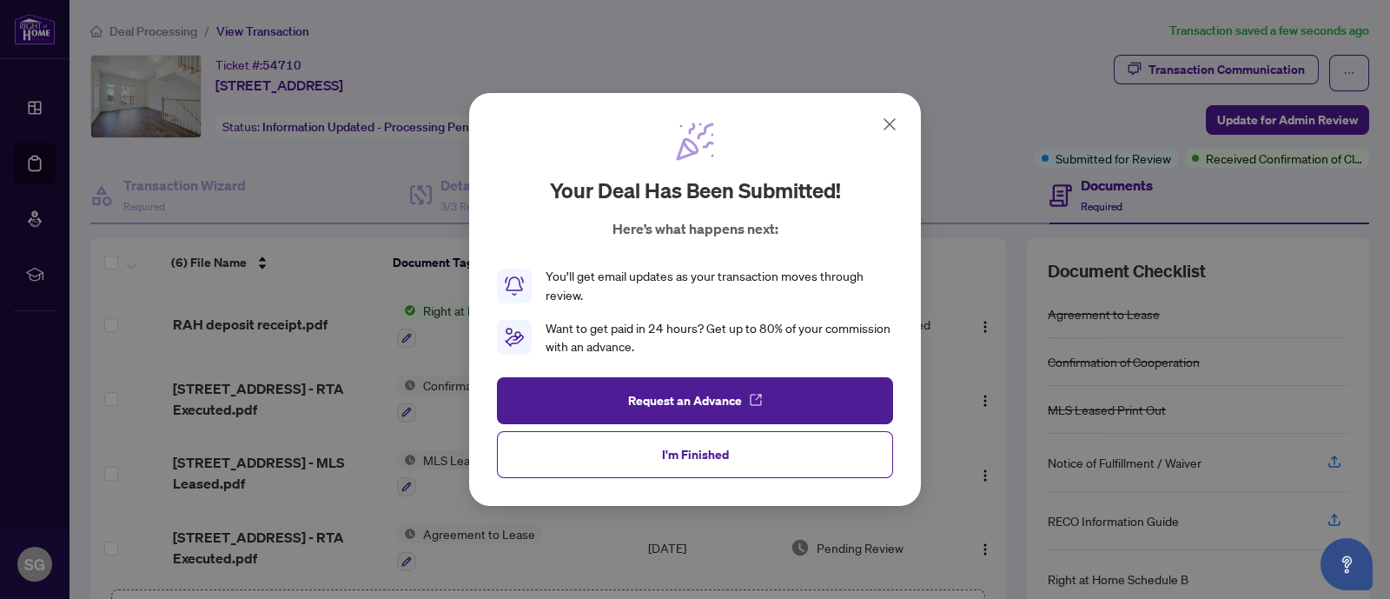
click at [886, 125] on icon at bounding box center [889, 124] width 21 height 21
